Goal: Information Seeking & Learning: Learn about a topic

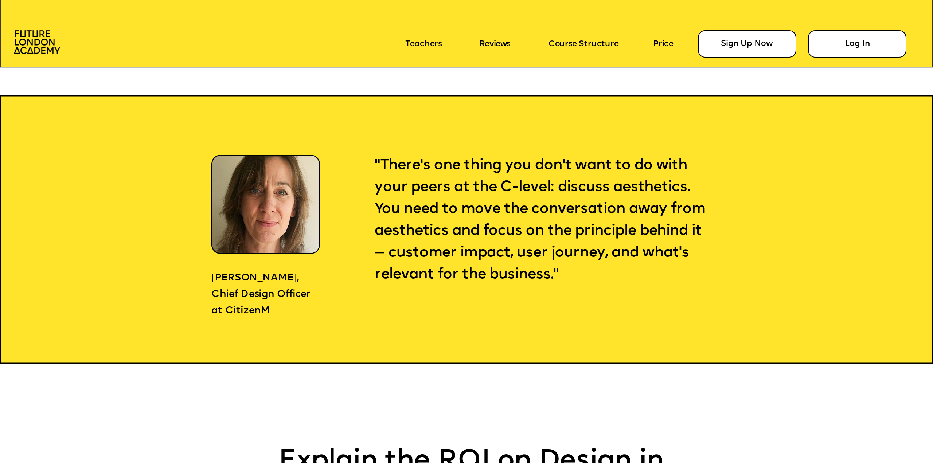
scroll to position [1025, 0]
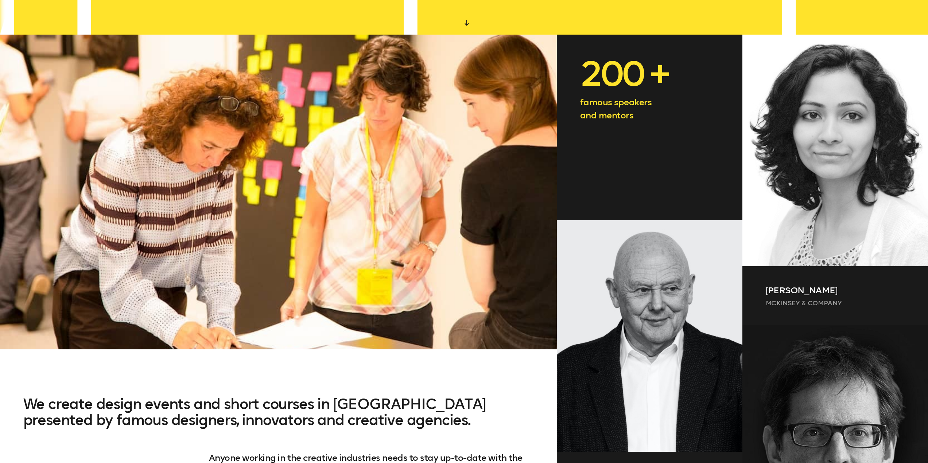
scroll to position [364, 0]
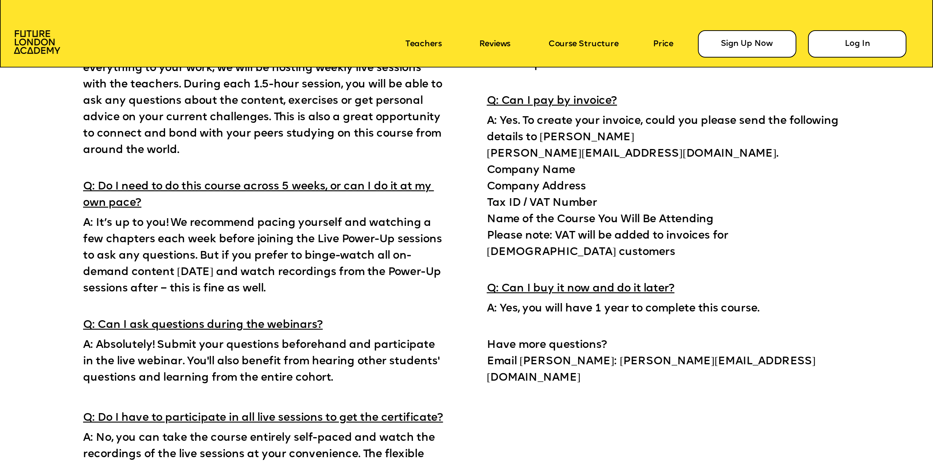
scroll to position [7977, 0]
